Goal: Task Accomplishment & Management: Use online tool/utility

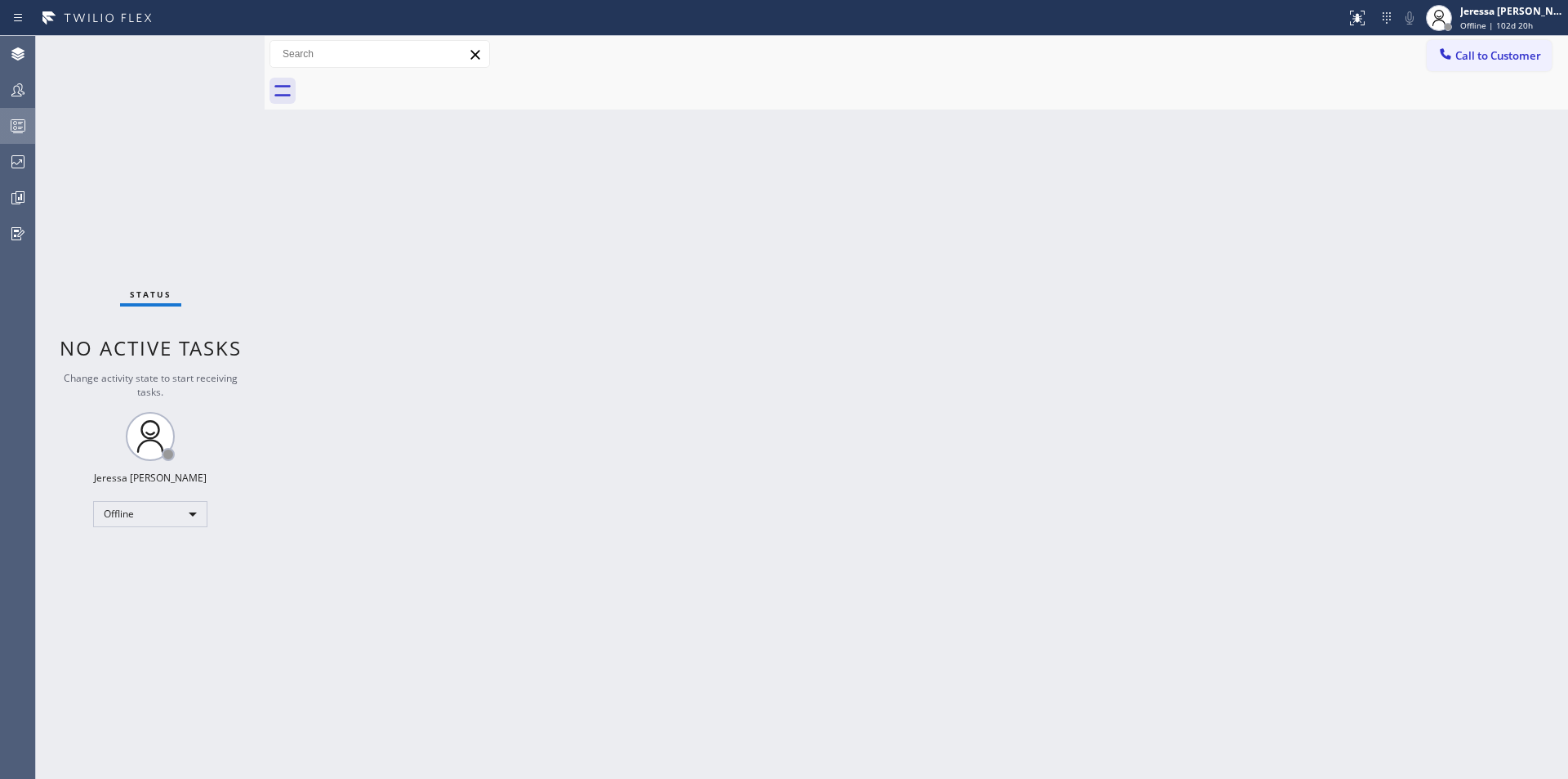
click at [22, 117] on icon at bounding box center [17, 125] width 19 height 19
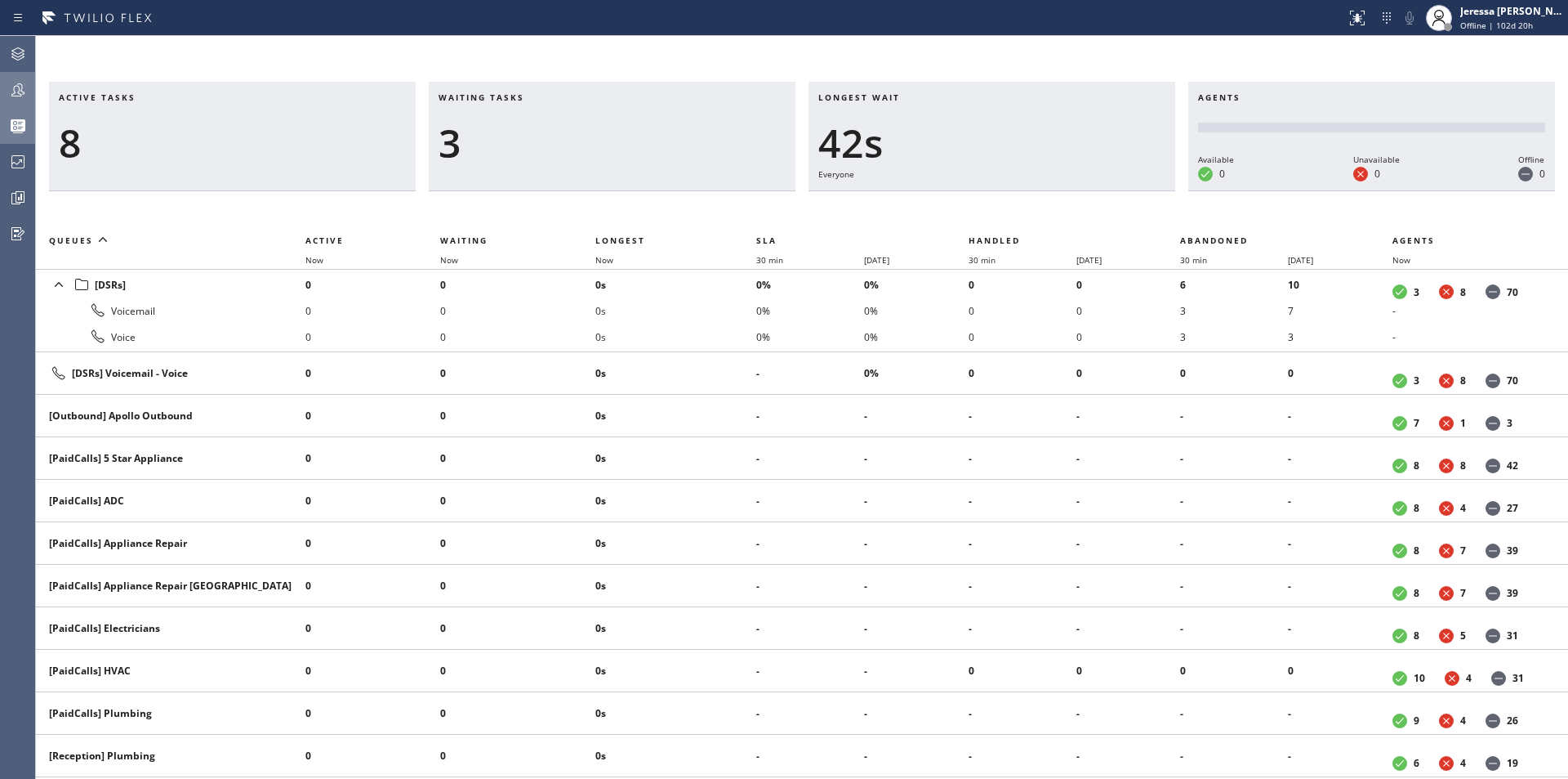
click at [14, 93] on icon at bounding box center [17, 89] width 19 height 19
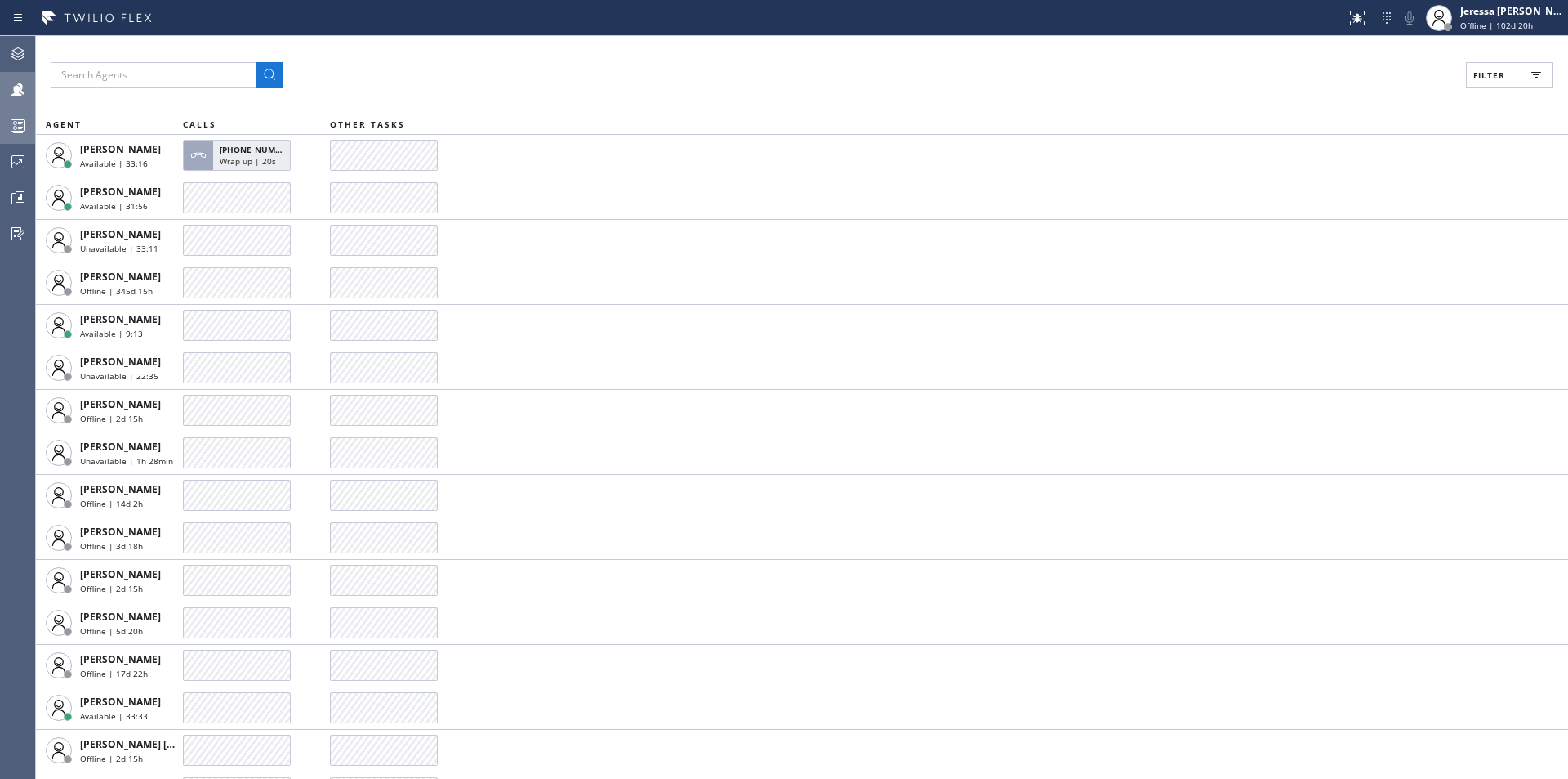
click at [1485, 80] on span "Filter" at bounding box center [1489, 75] width 32 height 11
click at [1370, 193] on label "Available" at bounding box center [1447, 193] width 215 height 14
click at [1340, 193] on input "Available" at bounding box center [1330, 192] width 19 height 19
checkbox input "true"
click at [1448, 97] on button "Apply" at bounding box center [1467, 92] width 59 height 23
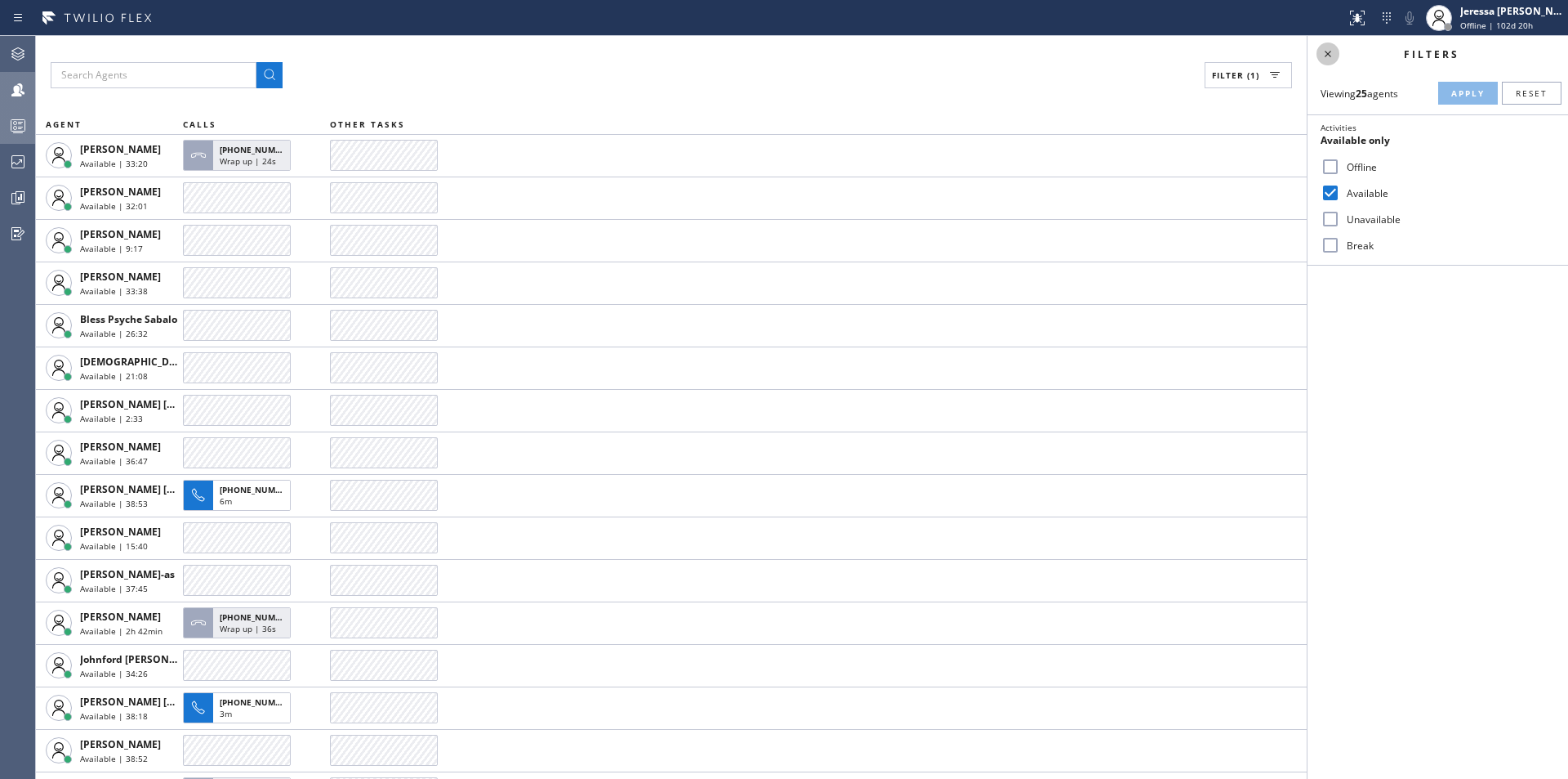
click at [1327, 51] on icon at bounding box center [1327, 53] width 19 height 19
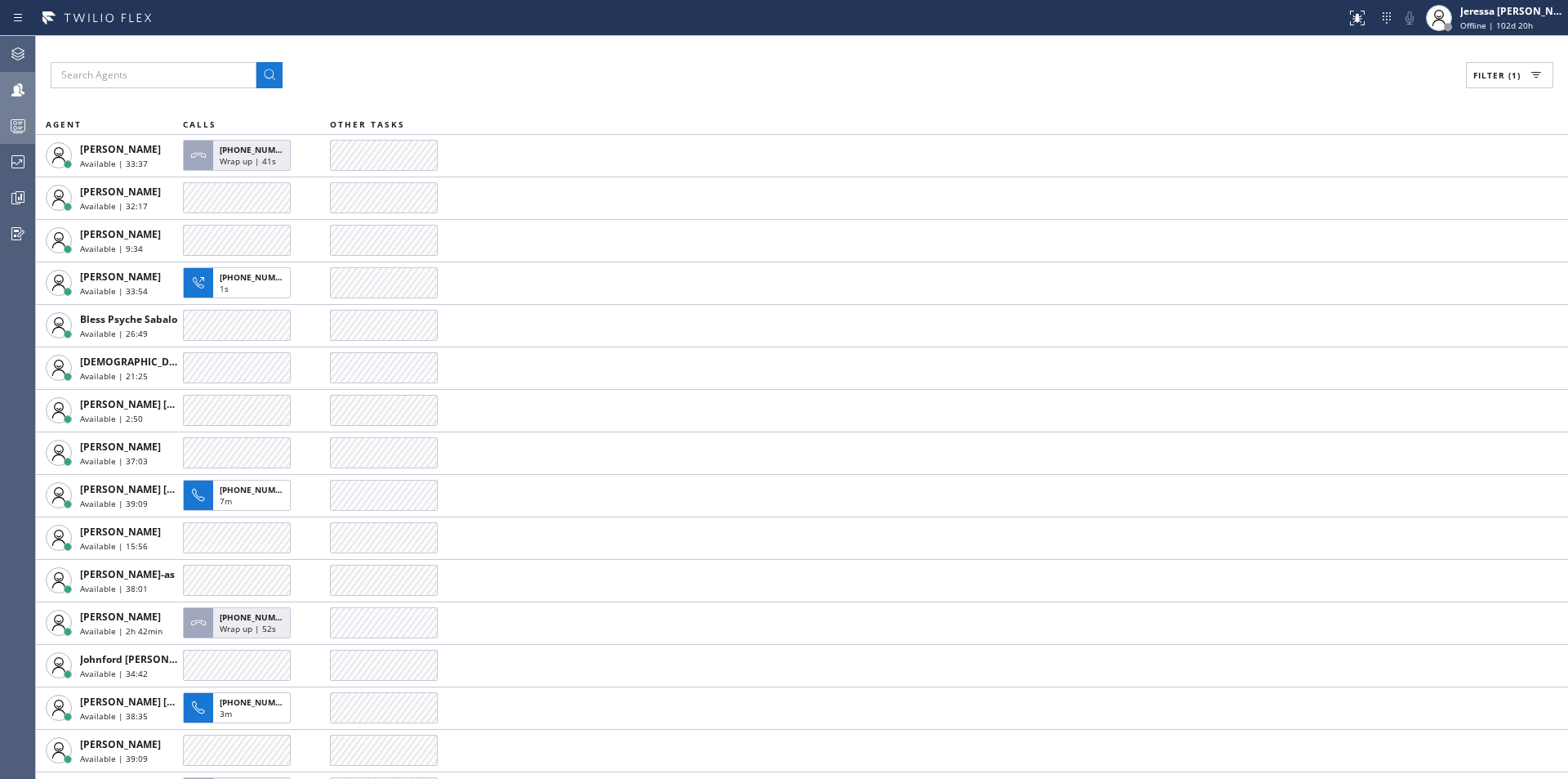
click at [16, 81] on icon at bounding box center [17, 89] width 19 height 19
click at [206, 70] on input "text" at bounding box center [153, 75] width 206 height 27
type input "crismalyn"
click at [271, 77] on icon at bounding box center [269, 74] width 19 height 19
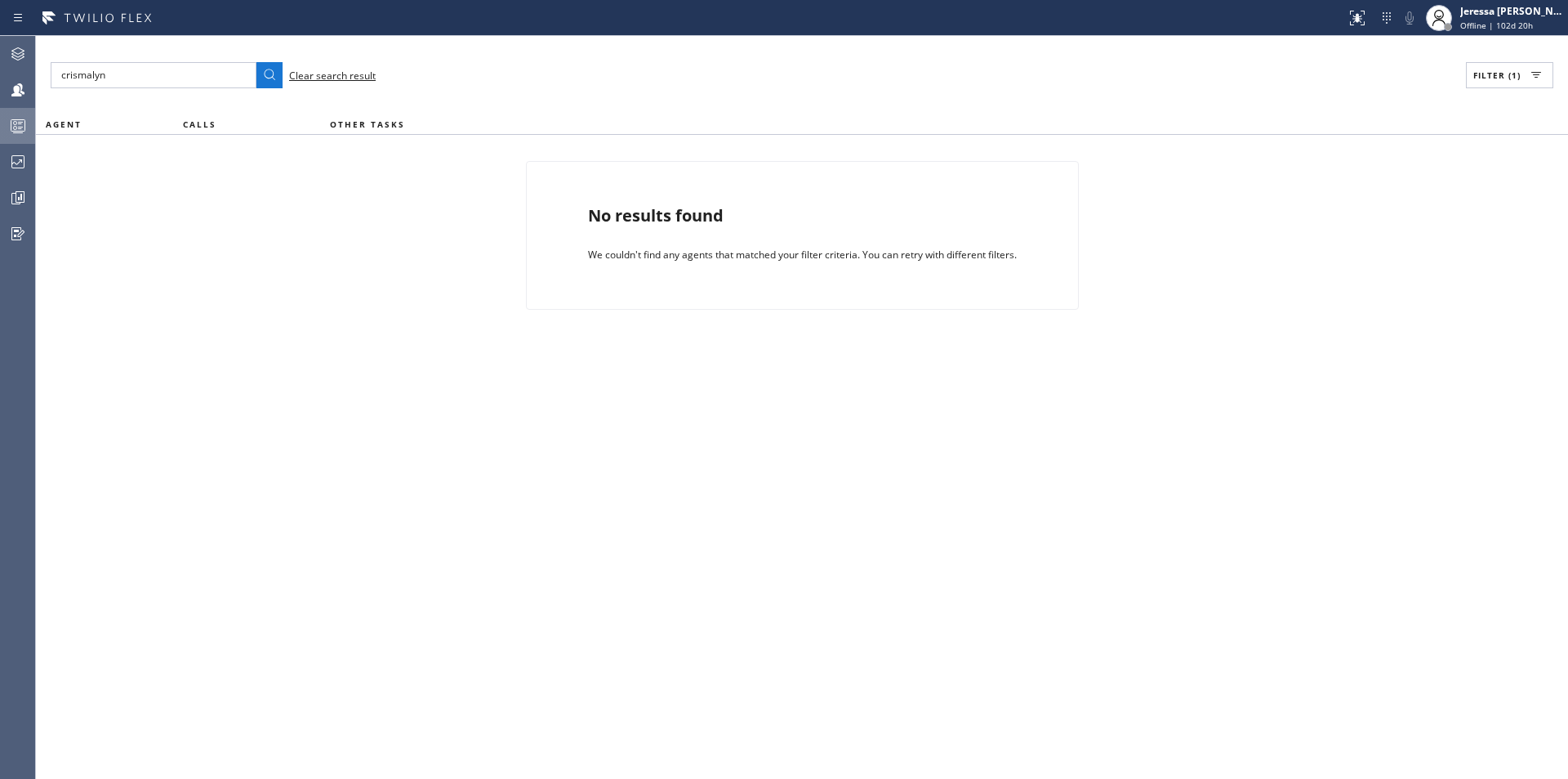
click at [1499, 74] on span "Filter (1)" at bounding box center [1498, 75] width 48 height 11
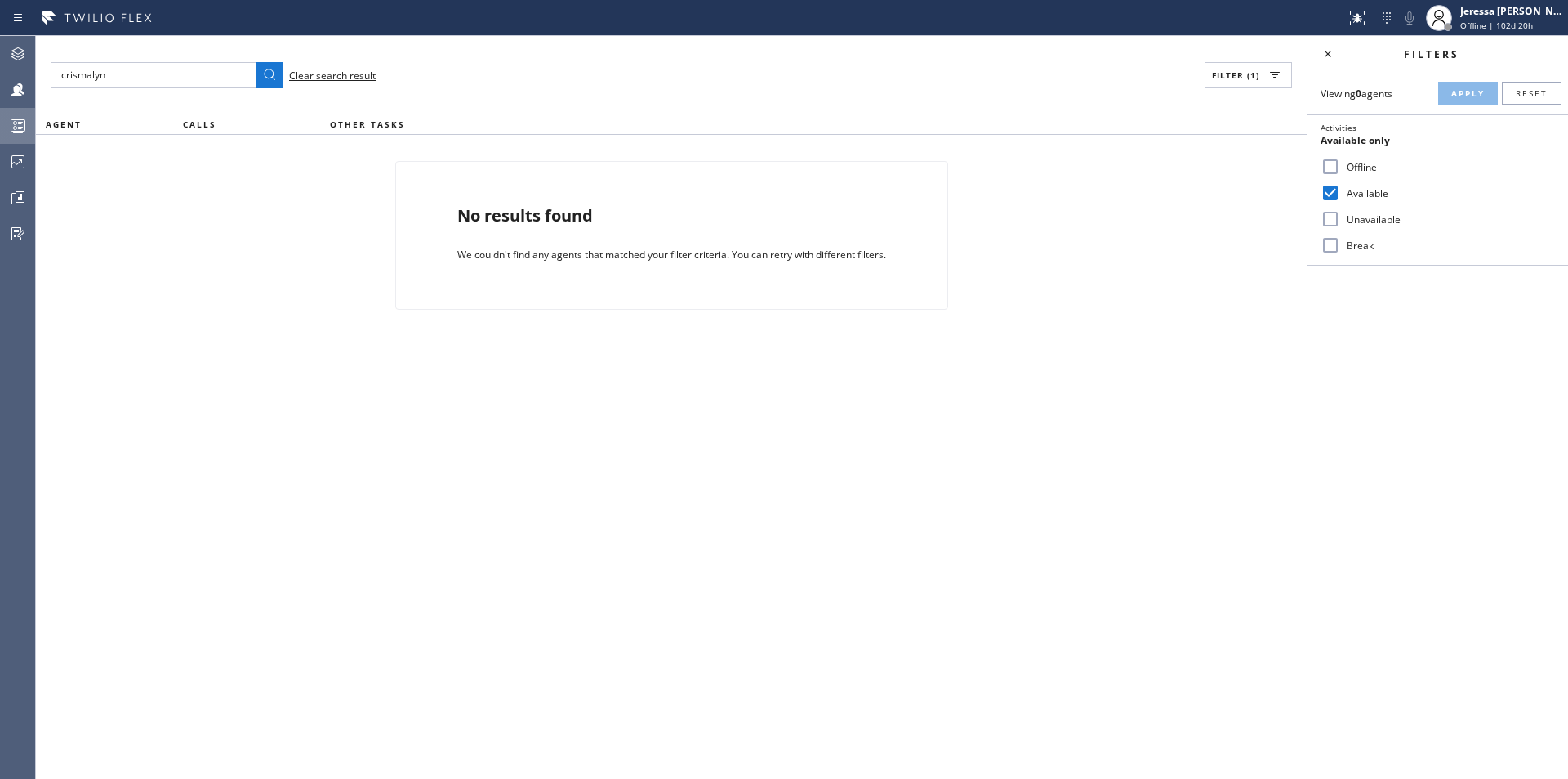
click at [1359, 194] on label "Available" at bounding box center [1447, 193] width 215 height 14
click at [1340, 194] on input "Available" at bounding box center [1330, 192] width 19 height 19
checkbox input "false"
click at [1378, 222] on label "Unavailable" at bounding box center [1447, 219] width 215 height 14
click at [1340, 222] on input "Unavailable" at bounding box center [1330, 219] width 19 height 19
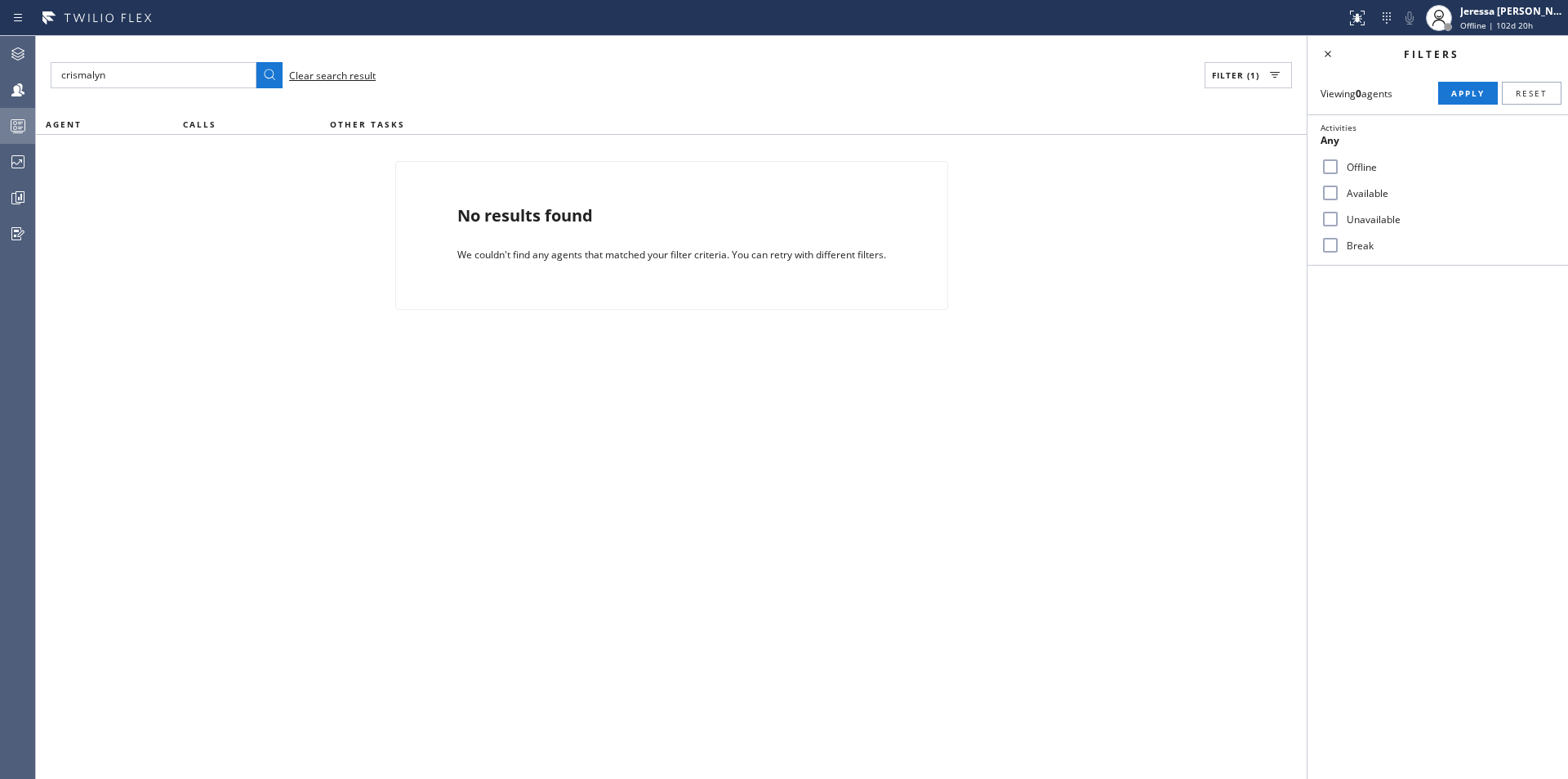
checkbox input "true"
drag, startPoint x: 1447, startPoint y: 95, endPoint x: 643, endPoint y: 127, distance: 804.6
click at [1446, 95] on button "Apply" at bounding box center [1467, 92] width 59 height 23
click at [313, 76] on span "Clear search result" at bounding box center [332, 75] width 87 height 14
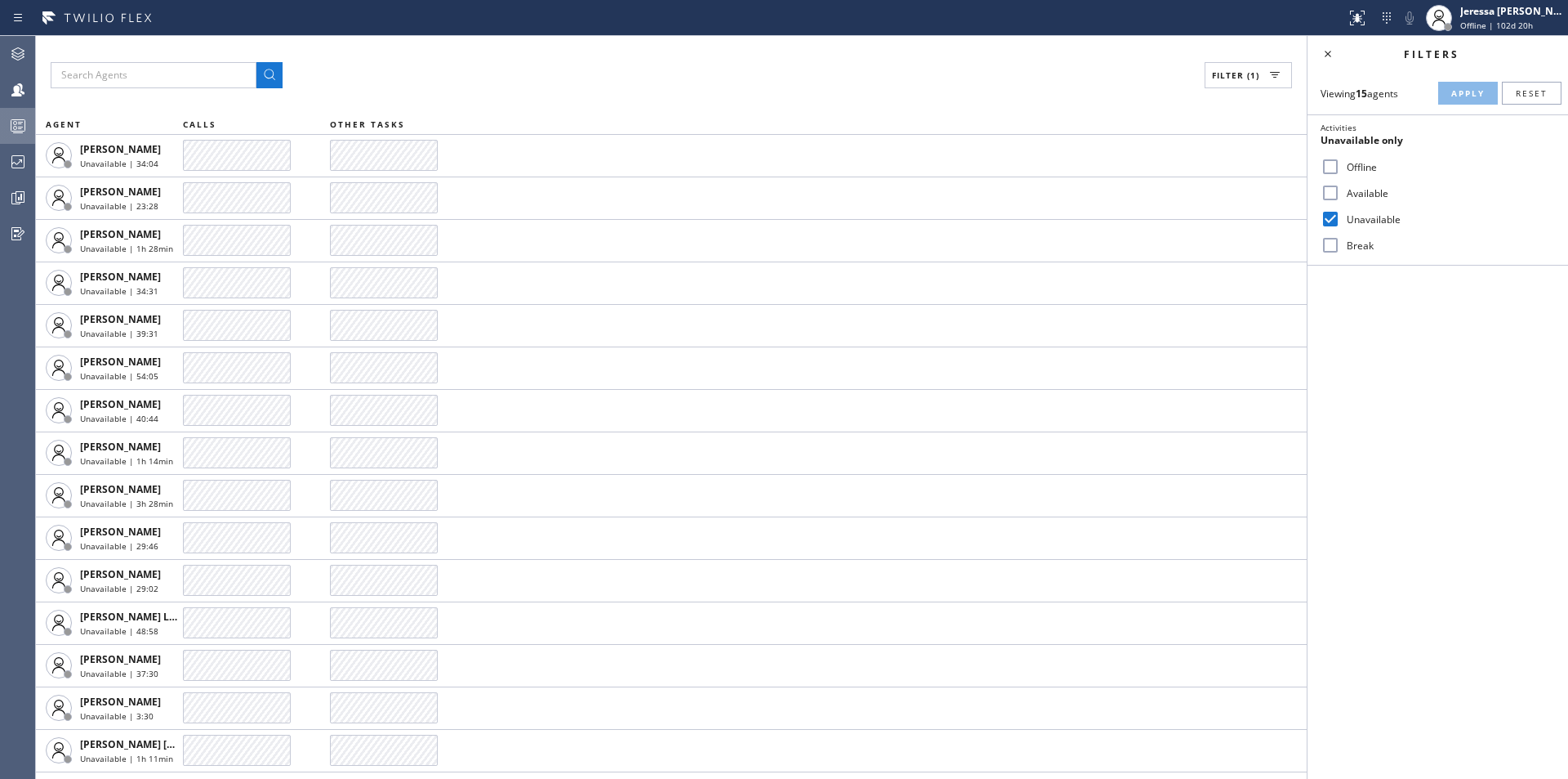
drag, startPoint x: 1355, startPoint y: 221, endPoint x: 1357, endPoint y: 207, distance: 14.1
click at [1356, 220] on label "Unavailable" at bounding box center [1447, 219] width 215 height 14
click at [1340, 220] on input "Unavailable" at bounding box center [1330, 219] width 19 height 19
checkbox input "false"
click at [1362, 193] on label "Available" at bounding box center [1447, 193] width 215 height 14
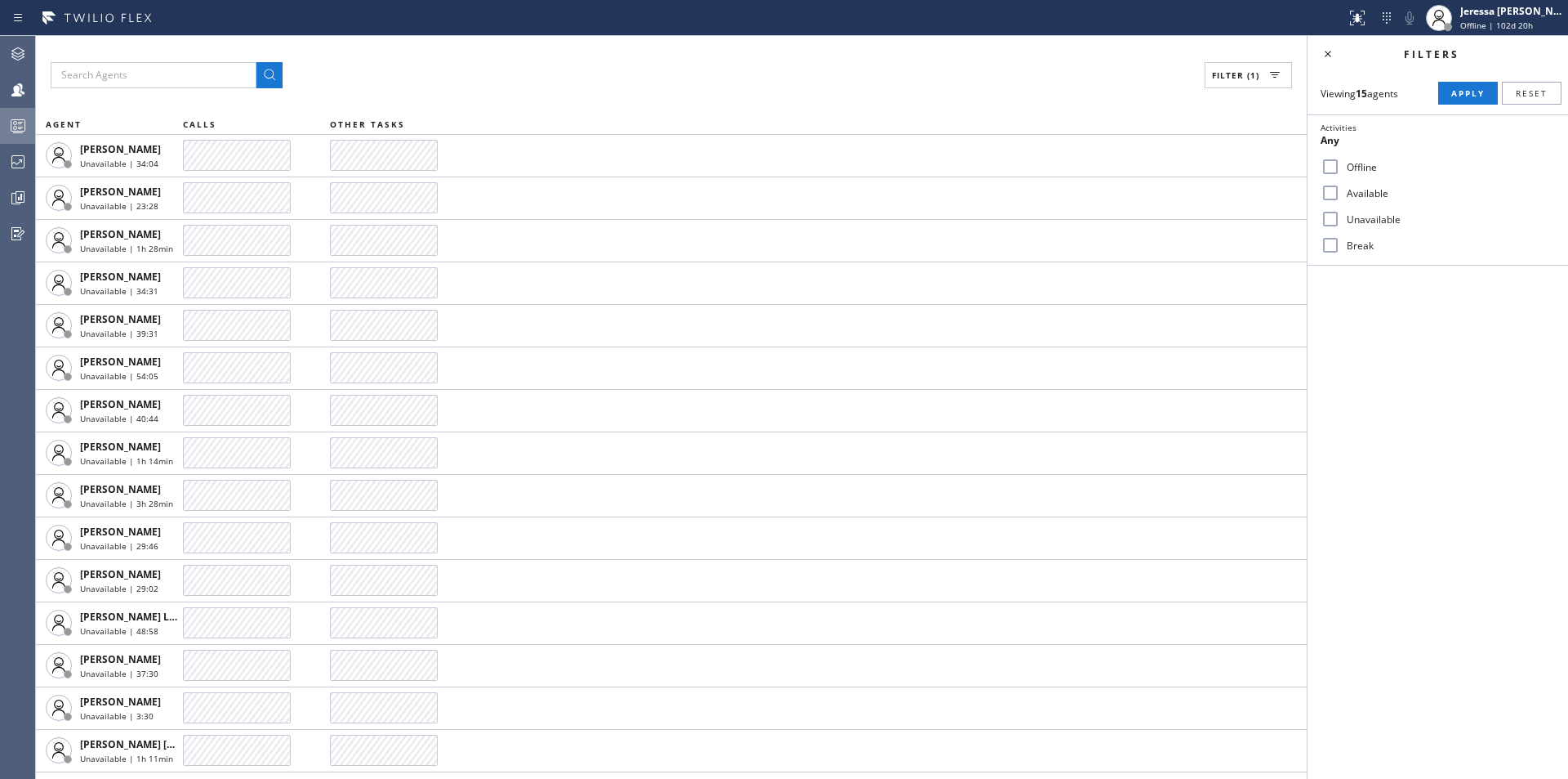
click at [1340, 193] on input "Available" at bounding box center [1330, 192] width 19 height 19
checkbox input "true"
drag, startPoint x: 1468, startPoint y: 92, endPoint x: 496, endPoint y: 372, distance: 1011.5
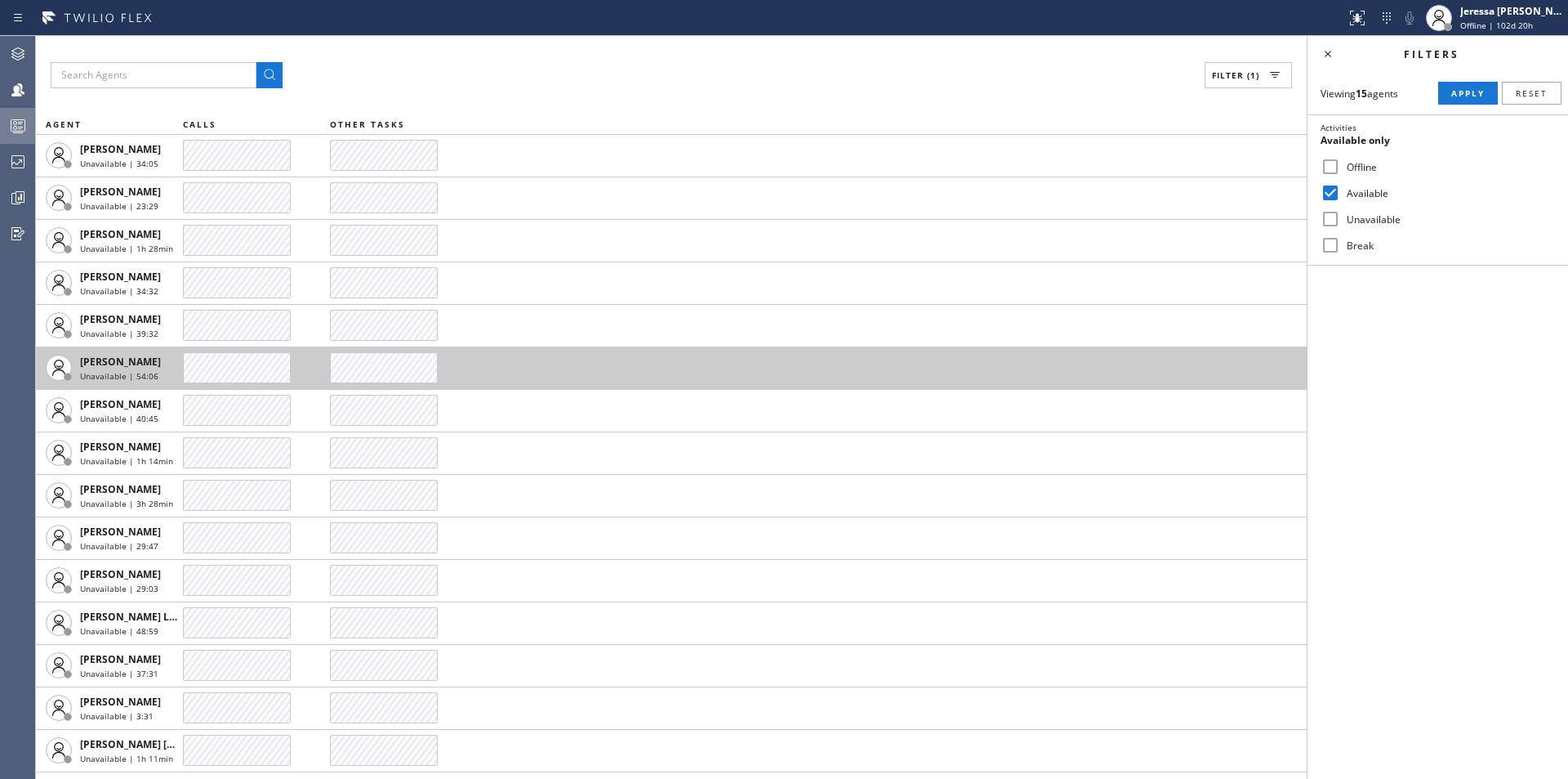
click at [1467, 92] on span "Apply" at bounding box center [1467, 93] width 34 height 11
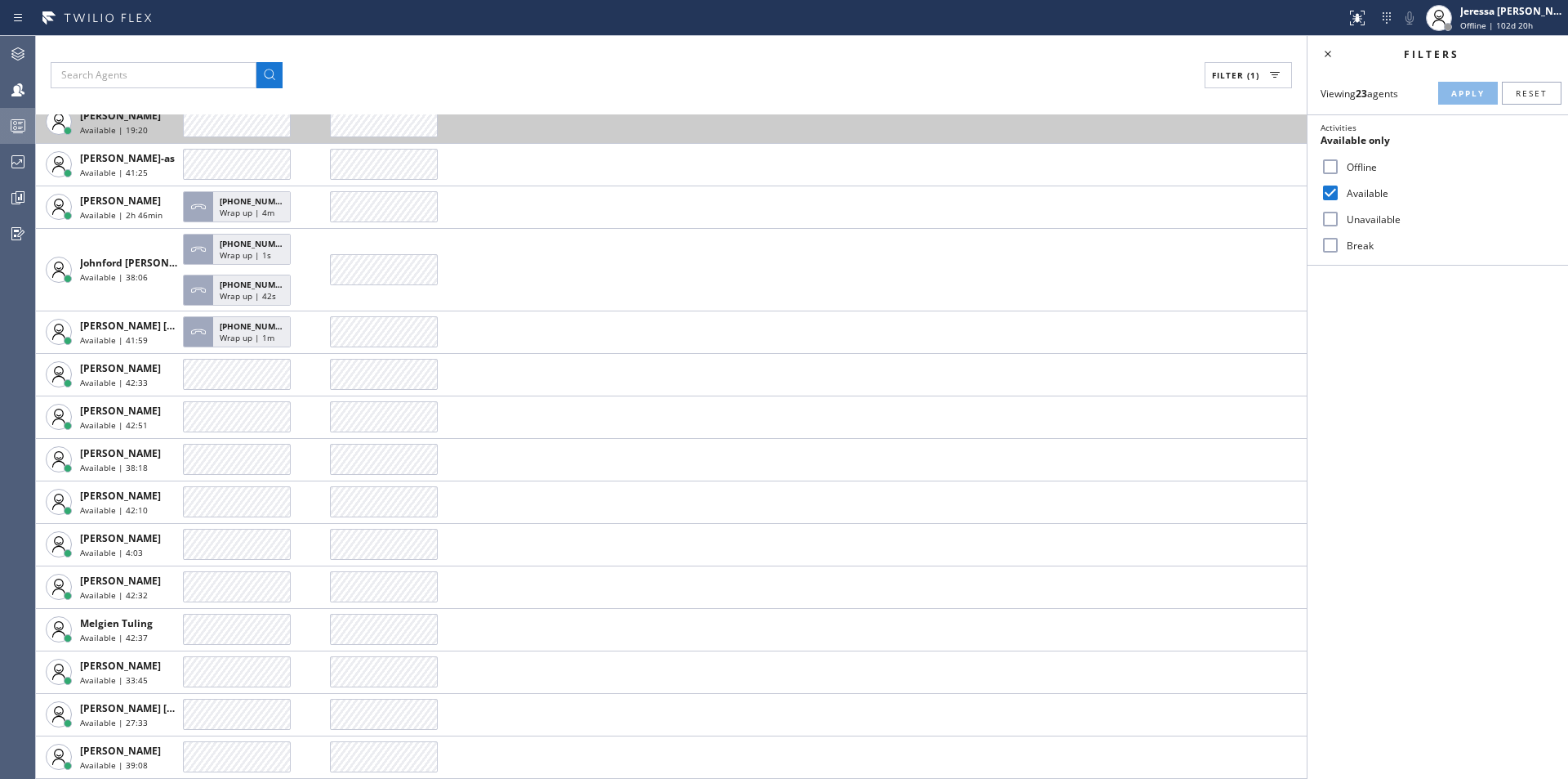
scroll to position [333, 0]
